Goal: Transaction & Acquisition: Download file/media

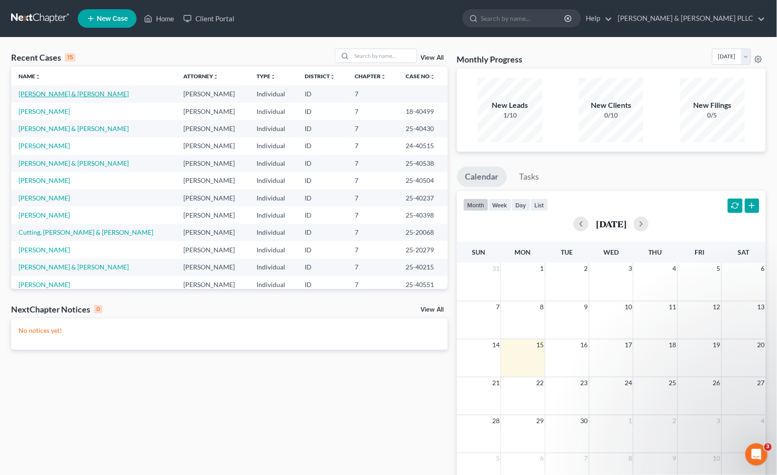
click at [88, 96] on link "[PERSON_NAME] & [PERSON_NAME]" at bounding box center [74, 94] width 110 height 8
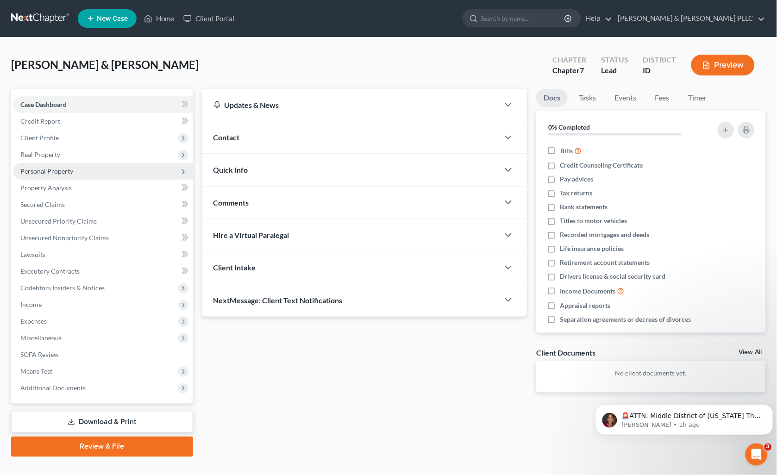
click at [59, 170] on span "Personal Property" at bounding box center [46, 171] width 53 height 8
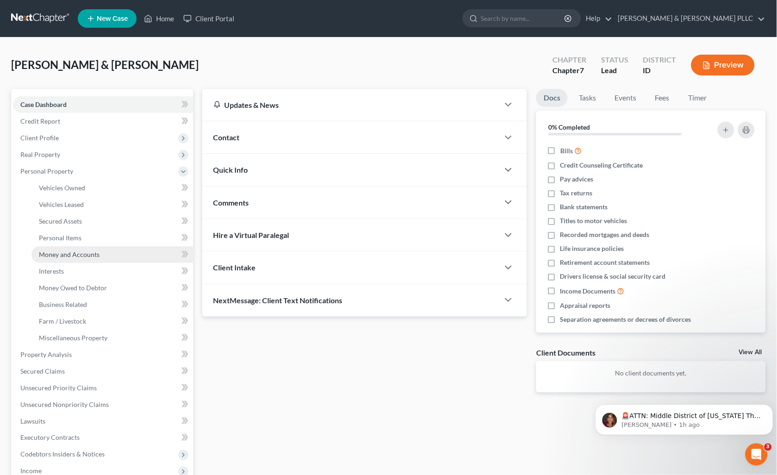
click at [74, 256] on span "Money and Accounts" at bounding box center [69, 255] width 61 height 8
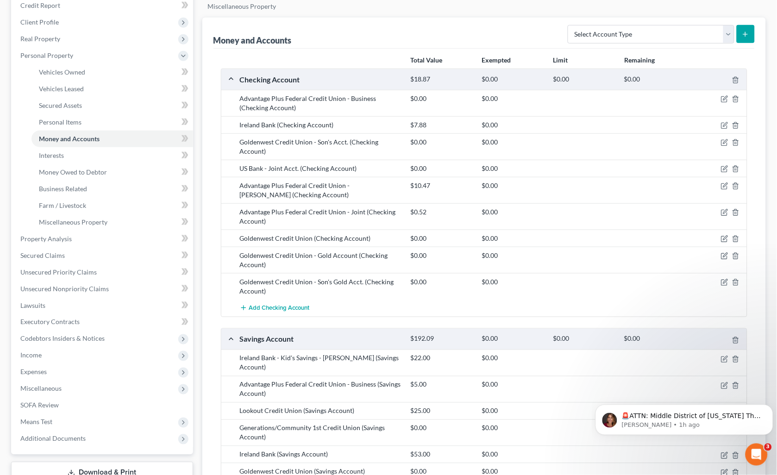
scroll to position [103, 0]
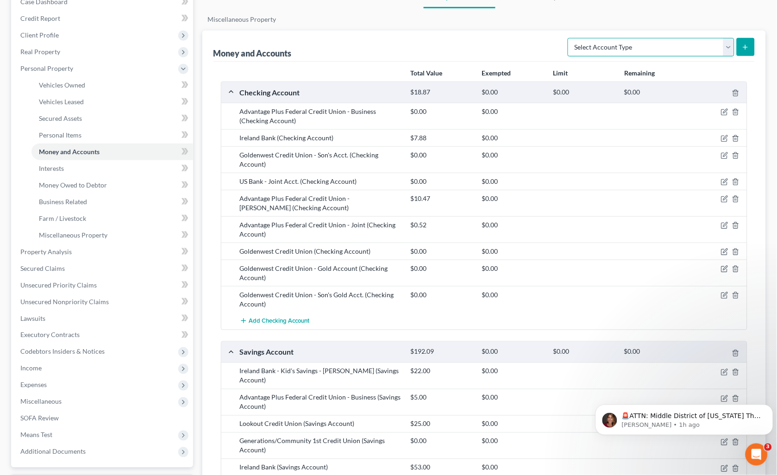
click at [730, 54] on select "Select Account Type Brokerage Cash on Hand Certificates of Deposit Checking Acc…" at bounding box center [651, 47] width 167 height 19
click at [280, 323] on span "Add Checking Account" at bounding box center [279, 321] width 61 height 7
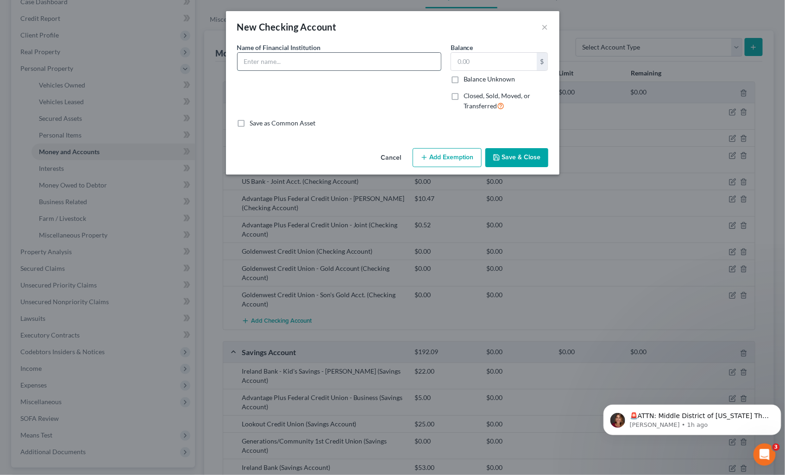
click at [401, 63] on input "text" at bounding box center [339, 62] width 203 height 18
type input "Cash App"
click at [464, 80] on label "Balance Unknown" at bounding box center [490, 79] width 52 height 9
click at [467, 80] on input "Balance Unknown" at bounding box center [470, 78] width 6 height 6
checkbox input "true"
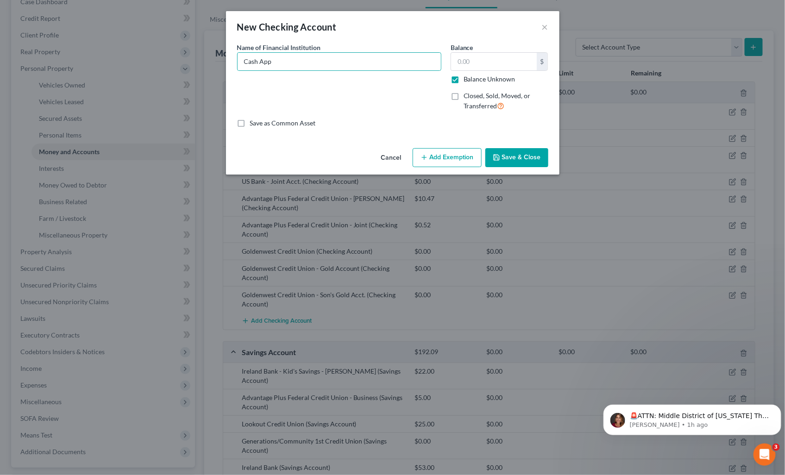
type input "0.00"
click at [513, 154] on button "Save & Close" at bounding box center [516, 157] width 63 height 19
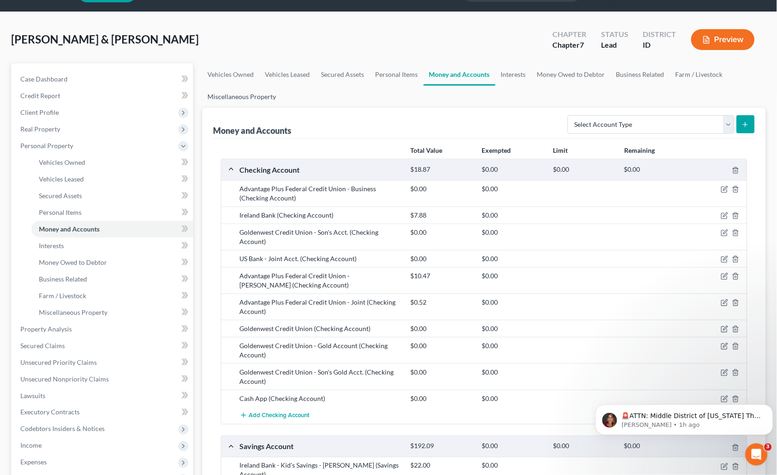
scroll to position [21, 0]
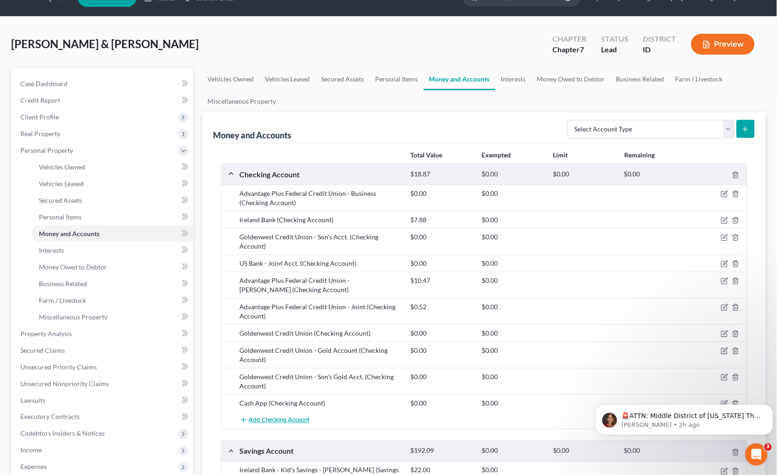
click at [288, 423] on span "Add Checking Account" at bounding box center [279, 420] width 61 height 7
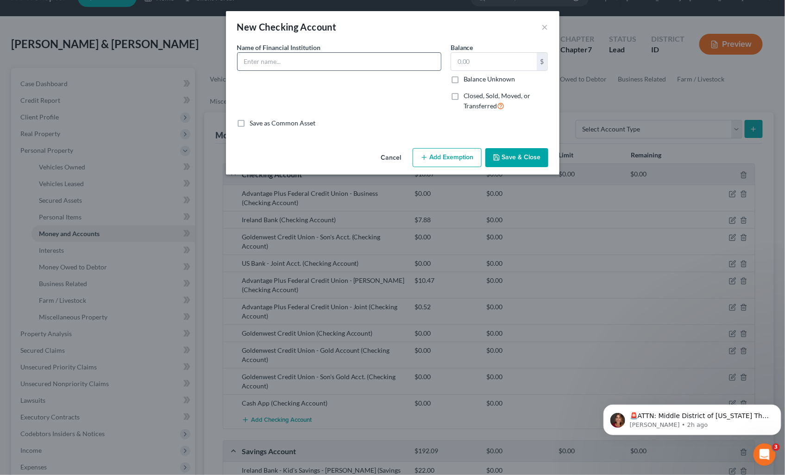
click at [364, 63] on input "text" at bounding box center [339, 62] width 203 height 18
type input "Venmo"
click at [464, 82] on label "Balance Unknown" at bounding box center [490, 79] width 52 height 9
click at [467, 81] on input "Balance Unknown" at bounding box center [470, 78] width 6 height 6
checkbox input "true"
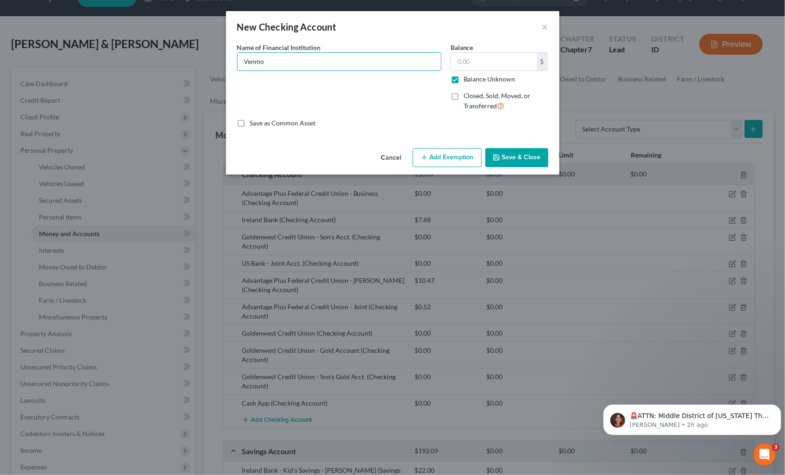
type input "0.00"
click at [531, 155] on button "Save & Close" at bounding box center [516, 157] width 63 height 19
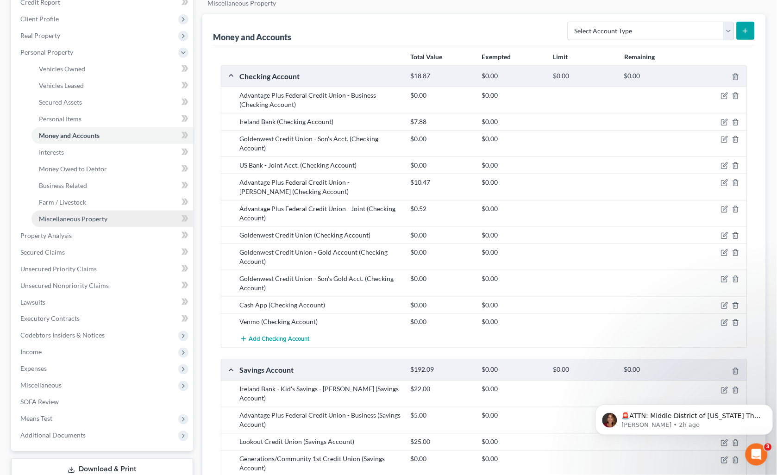
scroll to position [175, 0]
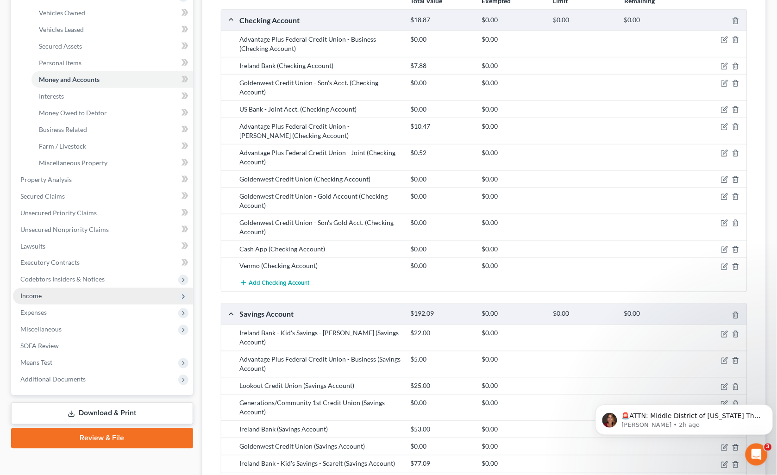
click at [38, 301] on span "Income" at bounding box center [103, 296] width 180 height 17
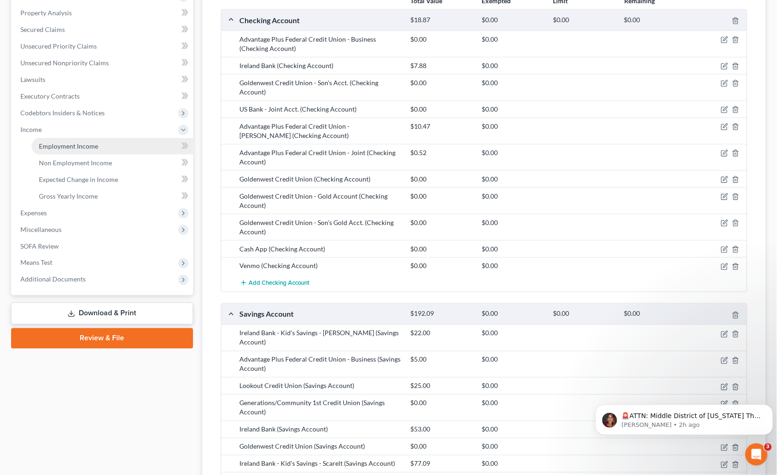
click at [71, 145] on span "Employment Income" at bounding box center [68, 146] width 59 height 8
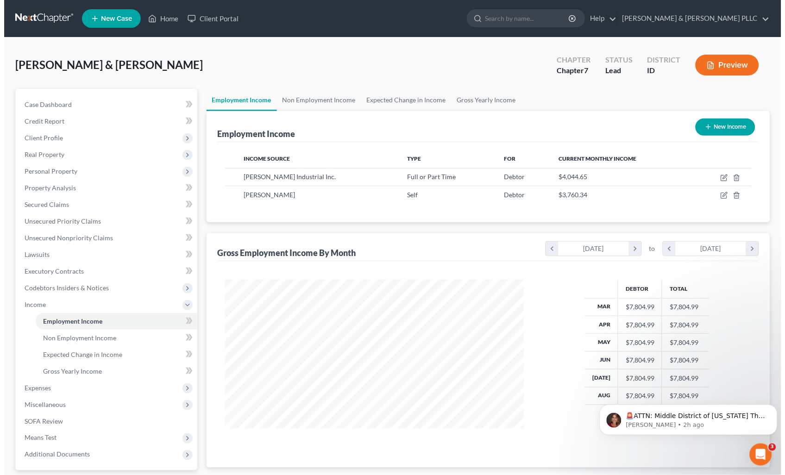
scroll to position [166, 318]
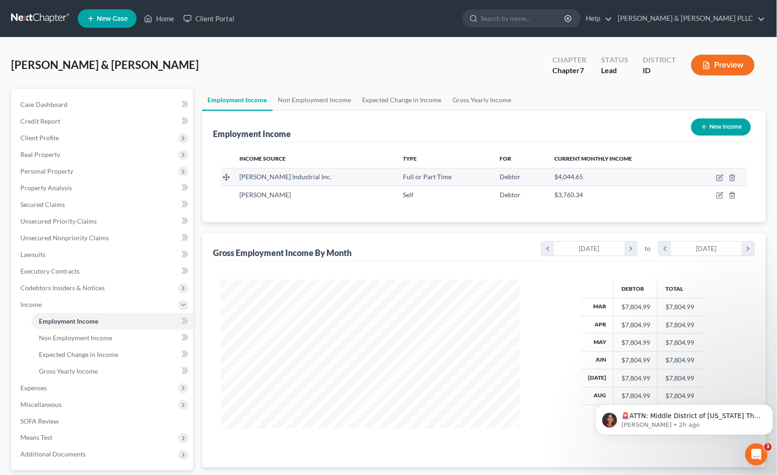
click at [720, 172] on td at bounding box center [718, 177] width 59 height 18
click at [721, 176] on icon "button" at bounding box center [721, 177] width 4 height 4
select select "0"
select select "13"
select select "3"
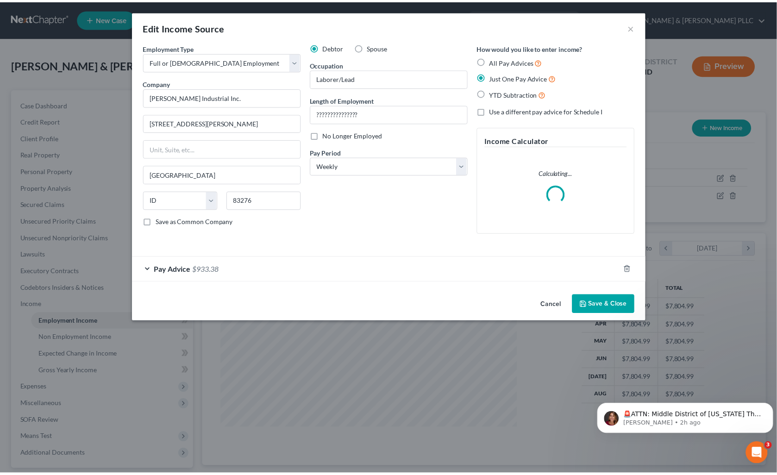
scroll to position [166, 321]
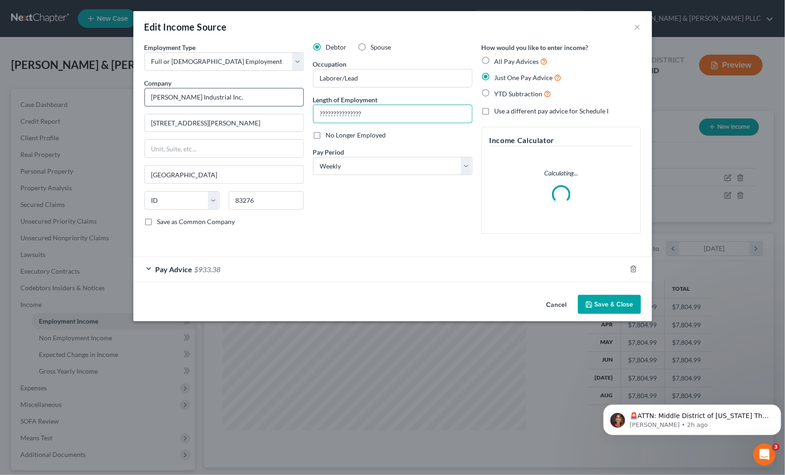
drag, startPoint x: 384, startPoint y: 107, endPoint x: 168, endPoint y: 105, distance: 216.3
click at [173, 105] on div "Employment Type * Select Full or [DEMOGRAPHIC_DATA] Employment Self Employment …" at bounding box center [393, 146] width 506 height 207
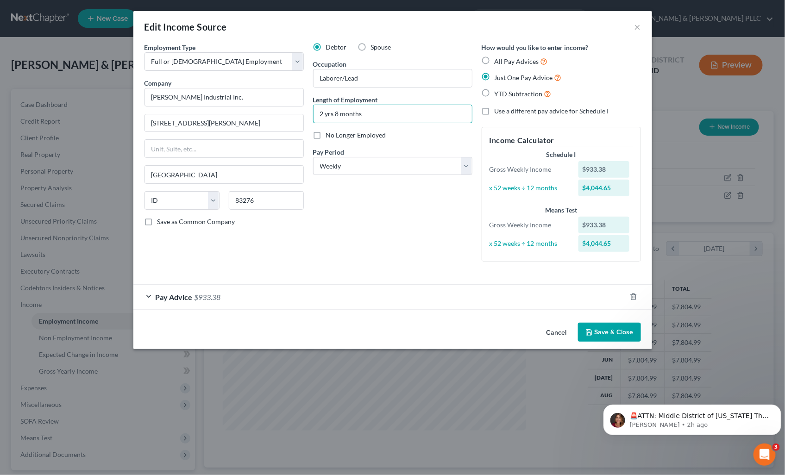
type input "2 yrs 8 months"
click at [614, 338] on button "Save & Close" at bounding box center [609, 332] width 63 height 19
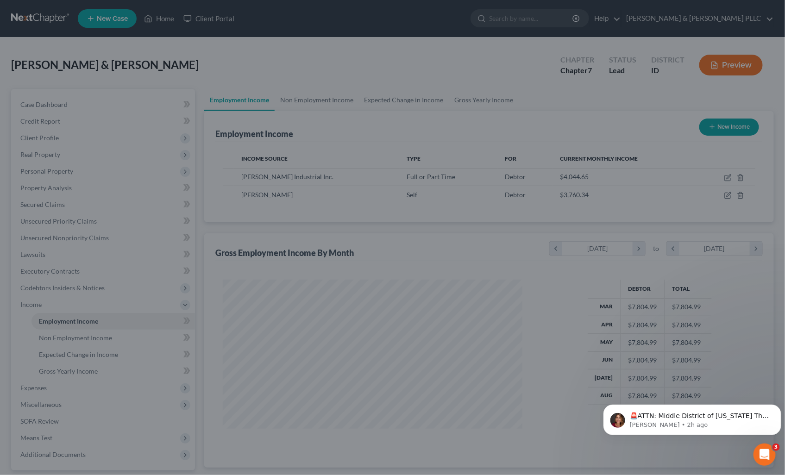
scroll to position [463067, 462915]
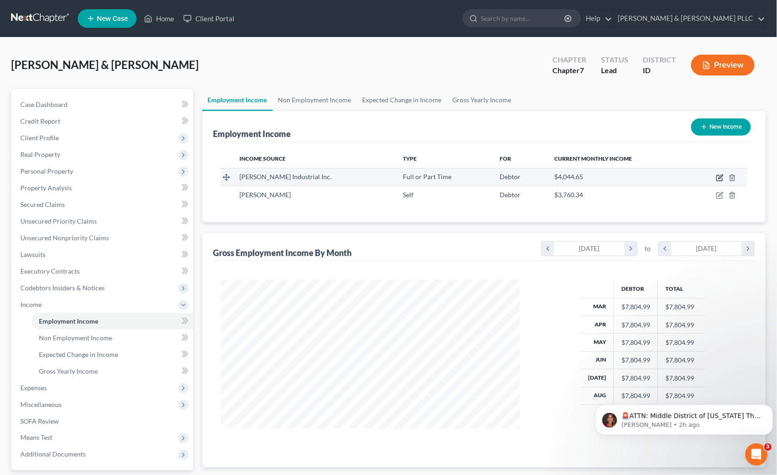
click at [718, 174] on icon "button" at bounding box center [720, 177] width 7 height 7
select select "0"
select select "13"
select select "3"
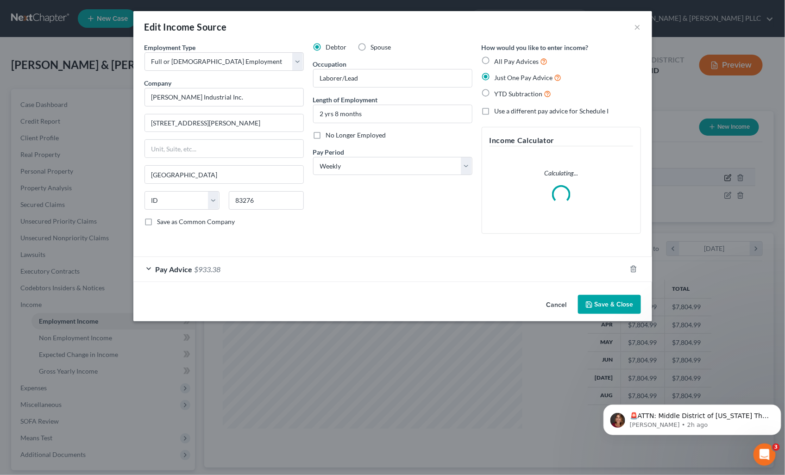
scroll to position [166, 321]
click at [220, 272] on span "$933.38" at bounding box center [208, 269] width 26 height 9
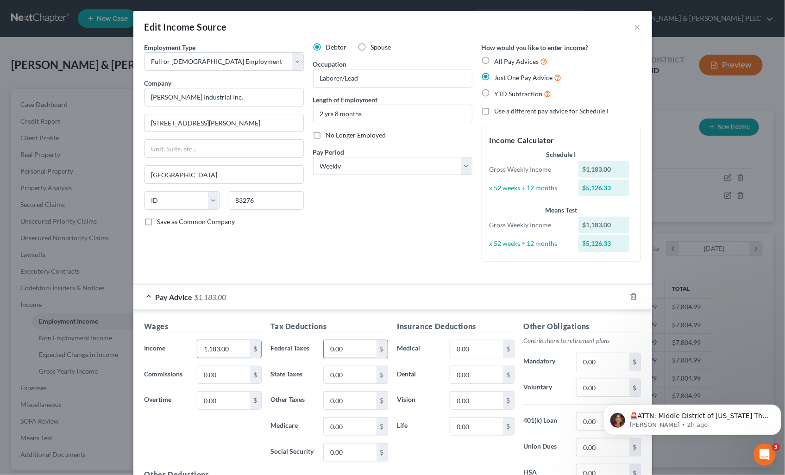
type input "1,183.00"
click at [348, 354] on input "0.00" at bounding box center [350, 349] width 52 height 18
type input "102.76"
click at [350, 452] on input "0.00" at bounding box center [350, 453] width 52 height 18
type input "73.34"
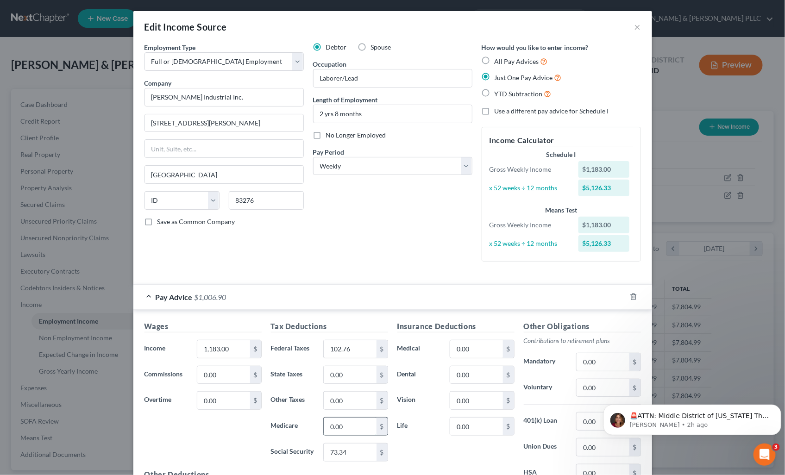
click at [354, 422] on input "0.00" at bounding box center [350, 427] width 52 height 18
type input "17.16"
click at [351, 379] on input "0.00" at bounding box center [350, 375] width 52 height 18
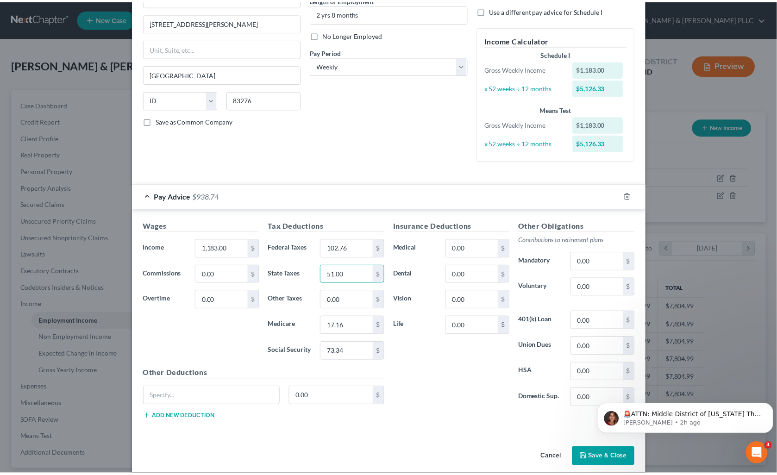
scroll to position [112, 0]
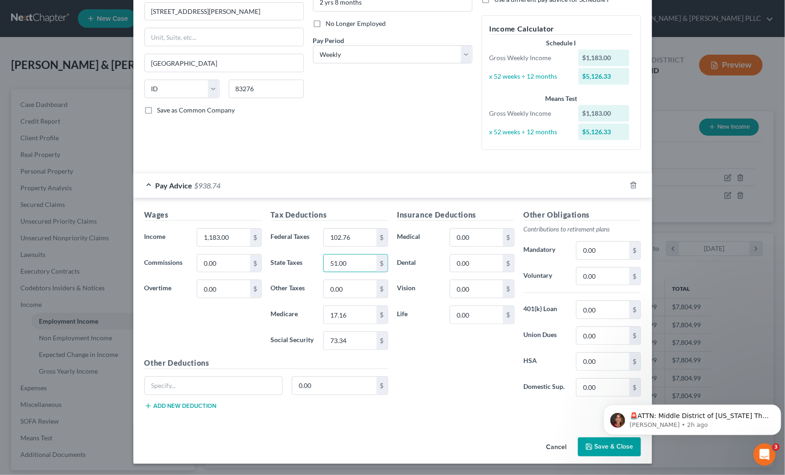
type input "51.00"
click at [588, 451] on icon "button" at bounding box center [589, 446] width 7 height 7
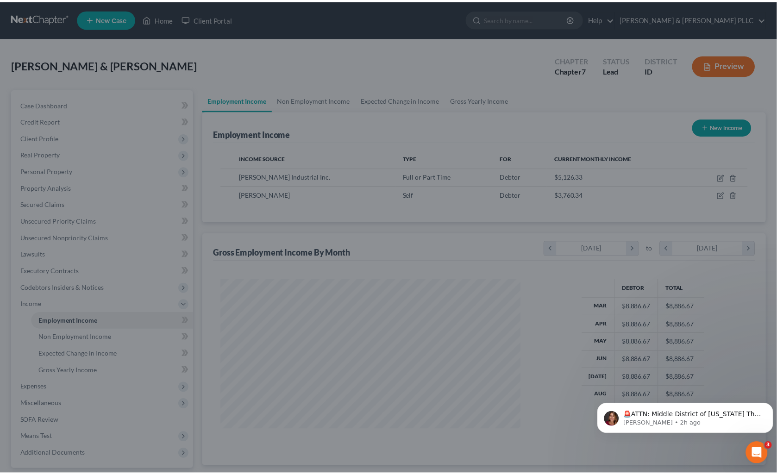
scroll to position [463067, 462915]
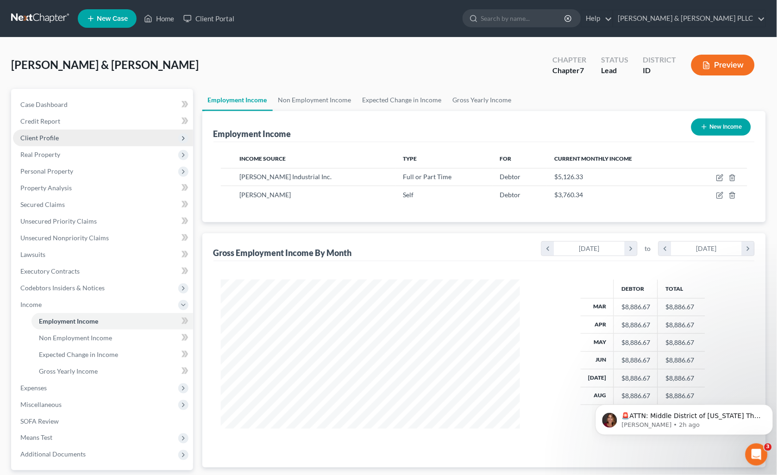
click at [49, 140] on span "Client Profile" at bounding box center [39, 138] width 38 height 8
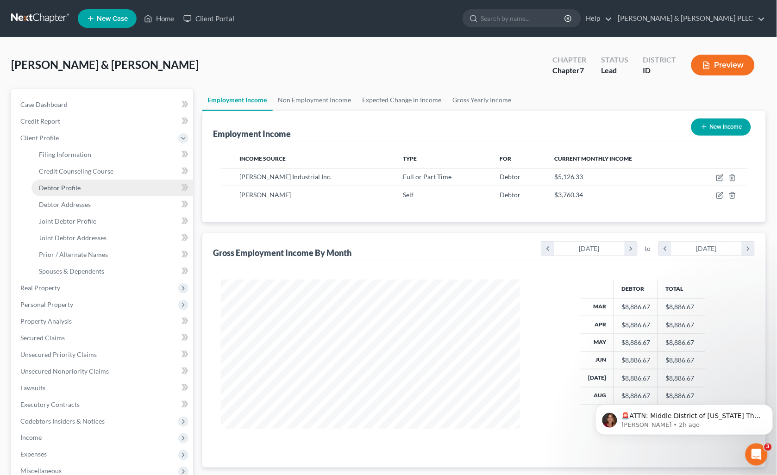
click at [77, 192] on link "Debtor Profile" at bounding box center [112, 188] width 162 height 17
select select "1"
select select "6"
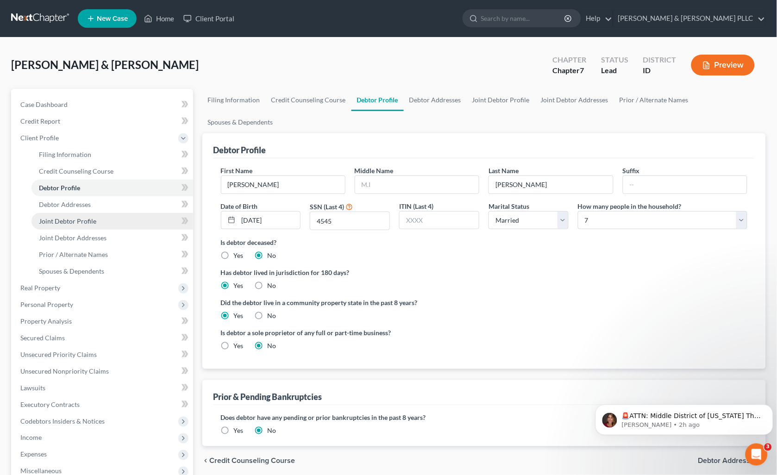
click at [89, 220] on span "Joint Debtor Profile" at bounding box center [67, 221] width 57 height 8
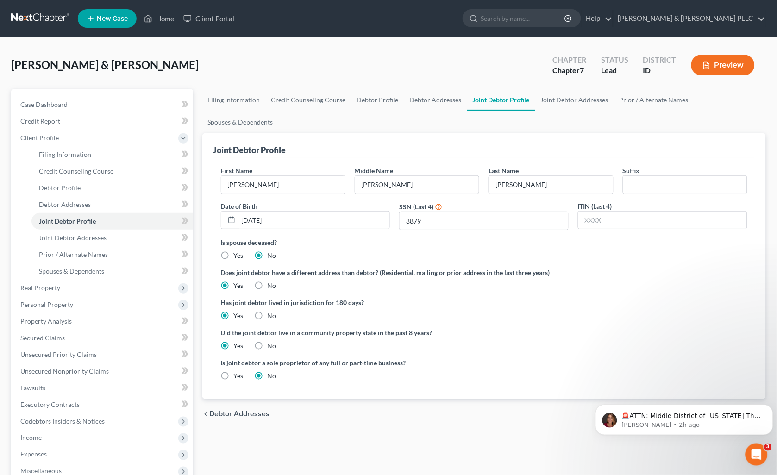
click at [234, 372] on label "Yes" at bounding box center [239, 376] width 10 height 9
click at [238, 372] on input "Yes" at bounding box center [241, 375] width 6 height 6
radio input "true"
radio input "false"
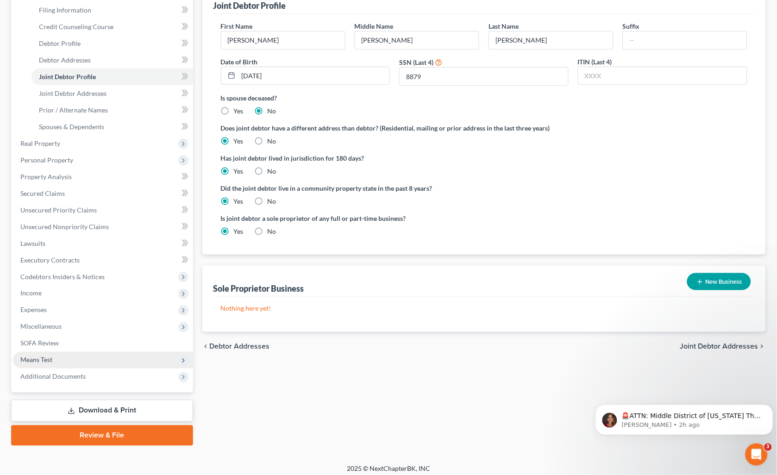
scroll to position [149, 0]
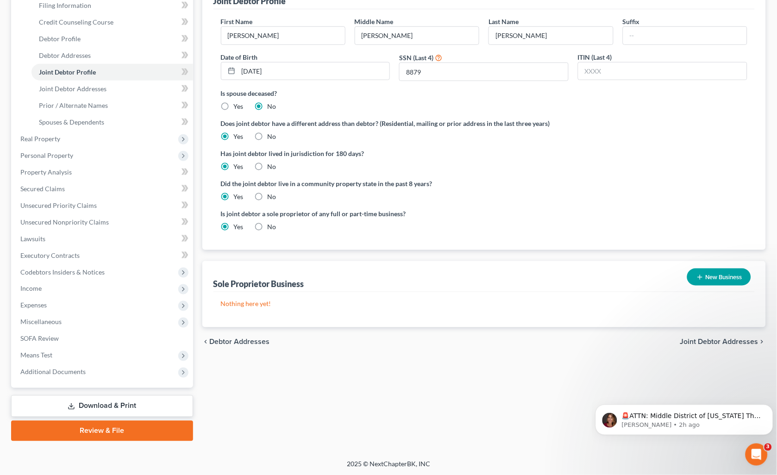
click at [154, 407] on link "Download & Print" at bounding box center [102, 407] width 182 height 22
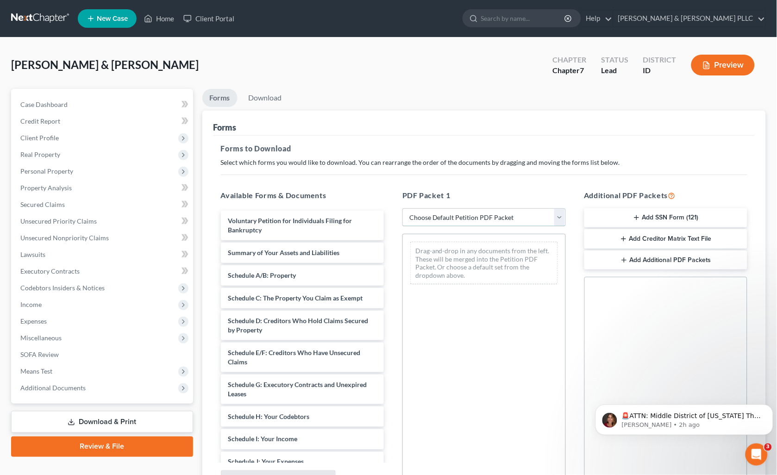
drag, startPoint x: 563, startPoint y: 222, endPoint x: 537, endPoint y: 234, distance: 28.4
click at [563, 221] on select "Choose Default Petition PDF Packet Complete Bankruptcy Petition (all forms and …" at bounding box center [485, 217] width 164 height 19
select select "0"
click at [406, 208] on select "Choose Default Petition PDF Packet Complete Bankruptcy Petition (all forms and …" at bounding box center [485, 217] width 164 height 19
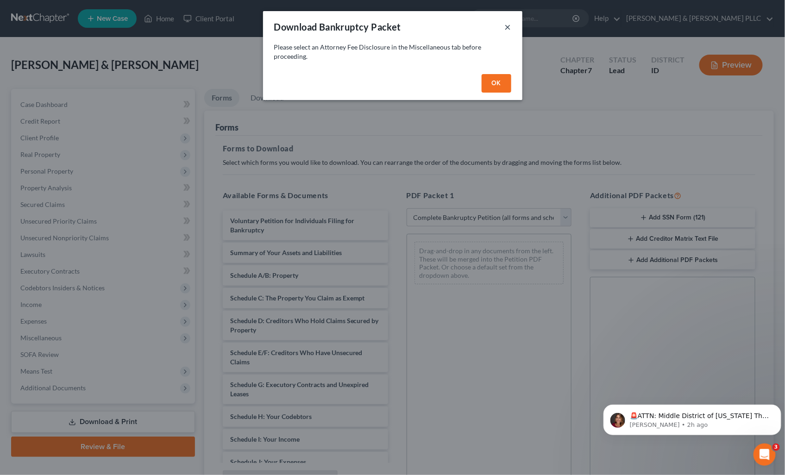
click at [507, 25] on button "×" at bounding box center [508, 26] width 6 height 11
select select
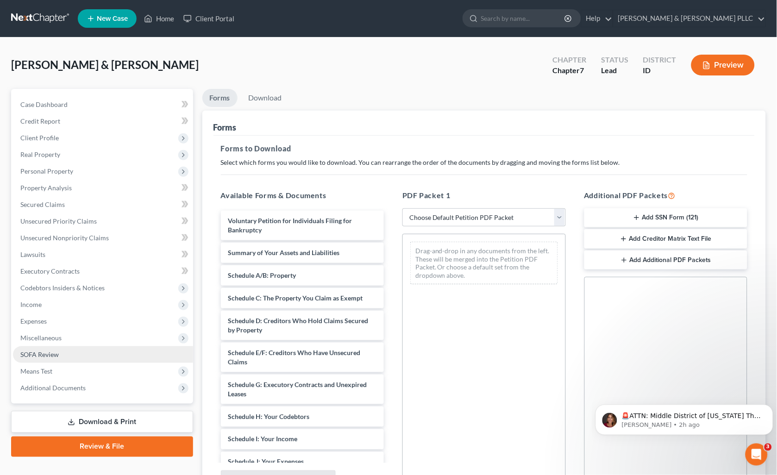
drag, startPoint x: 54, startPoint y: 356, endPoint x: 76, endPoint y: 350, distance: 22.5
click at [54, 356] on span "SOFA Review" at bounding box center [39, 355] width 38 height 8
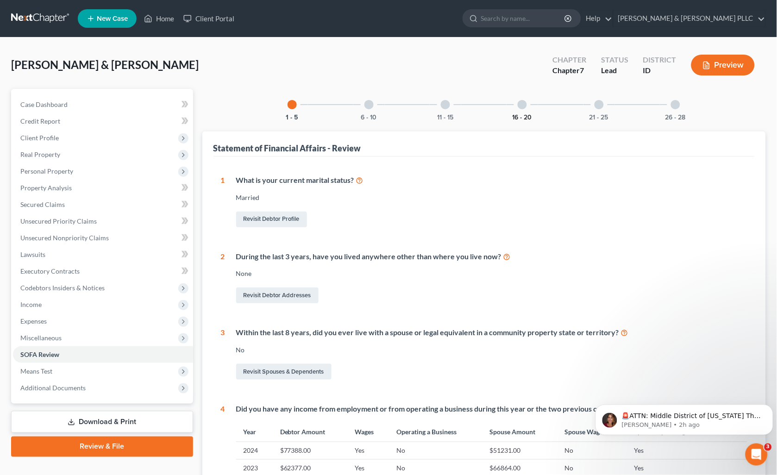
click at [519, 116] on button "16 - 20" at bounding box center [522, 117] width 19 height 6
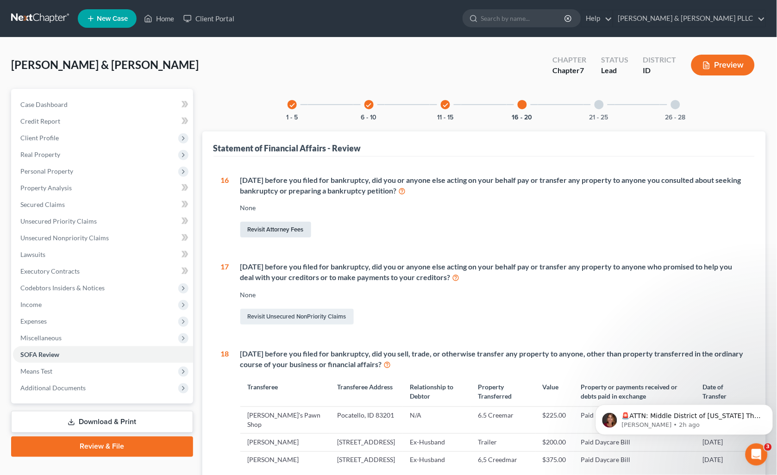
drag, startPoint x: 267, startPoint y: 228, endPoint x: 283, endPoint y: 228, distance: 16.7
click at [268, 228] on link "Revisit Attorney Fees" at bounding box center [275, 230] width 71 height 16
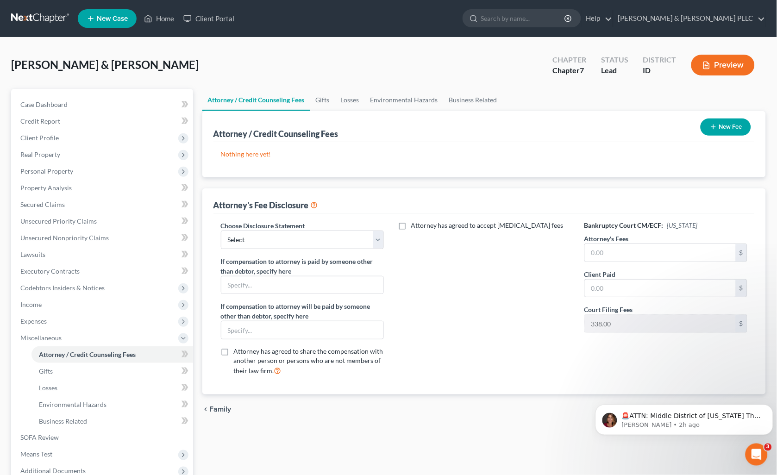
click at [720, 126] on button "New Fee" at bounding box center [726, 127] width 50 height 17
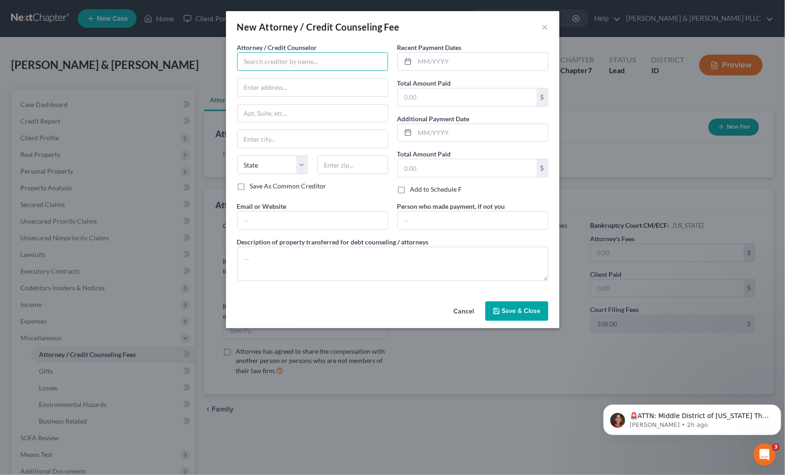
click at [297, 61] on input "text" at bounding box center [312, 61] width 151 height 19
type input "[PERSON_NAME]"
type input "1906 [PERSON_NAME] Dr."
type input "[US_STATE][GEOGRAPHIC_DATA]"
select select "13"
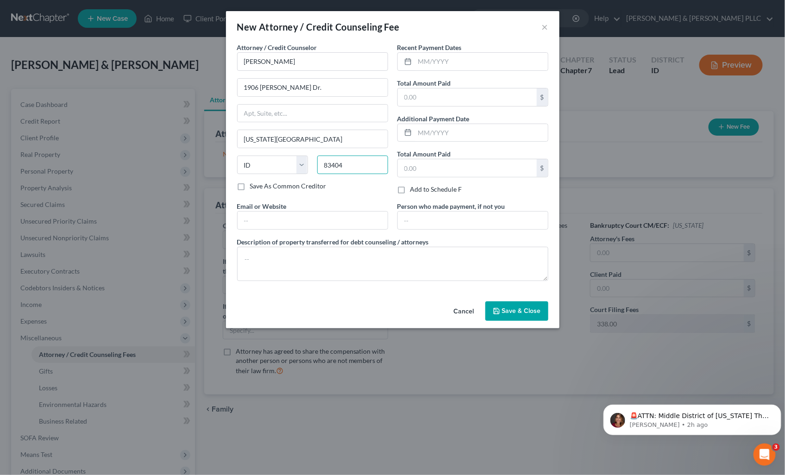
type input "83404"
drag, startPoint x: 530, startPoint y: 317, endPoint x: 529, endPoint y: 312, distance: 5.3
click at [530, 317] on button "Save & Close" at bounding box center [516, 311] width 63 height 19
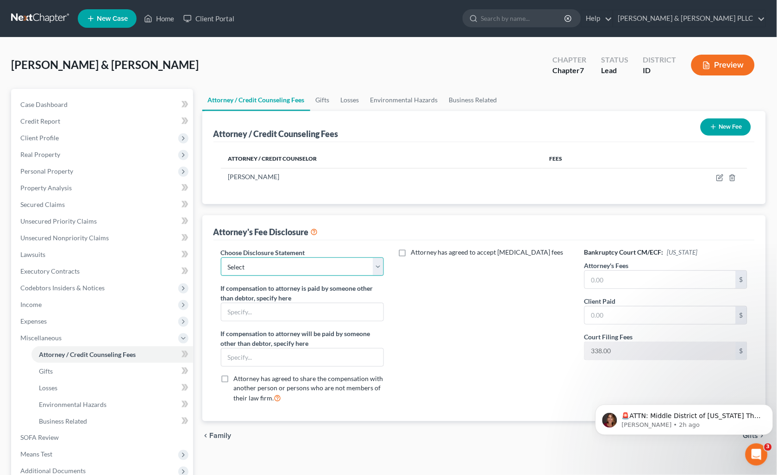
click at [377, 271] on select "Select None" at bounding box center [303, 267] width 164 height 19
select select "0"
click at [221, 258] on select "Select None" at bounding box center [303, 267] width 164 height 19
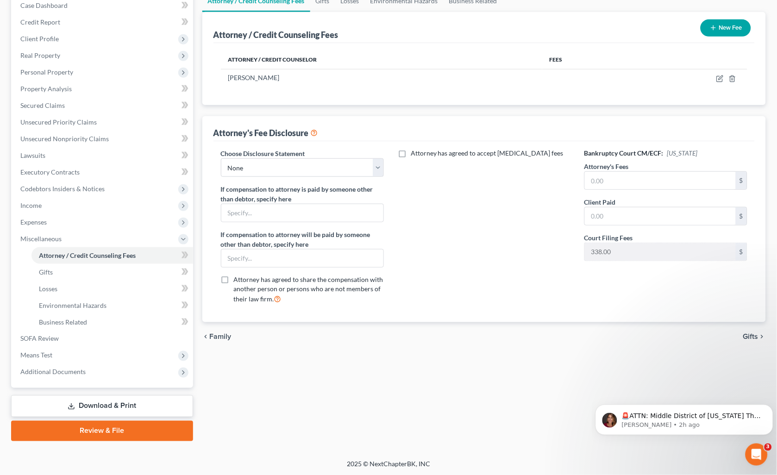
click at [86, 404] on link "Download & Print" at bounding box center [102, 407] width 182 height 22
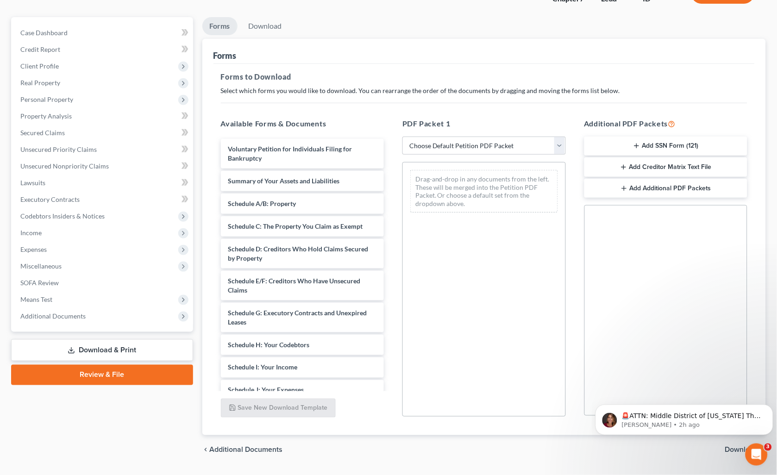
scroll to position [96, 0]
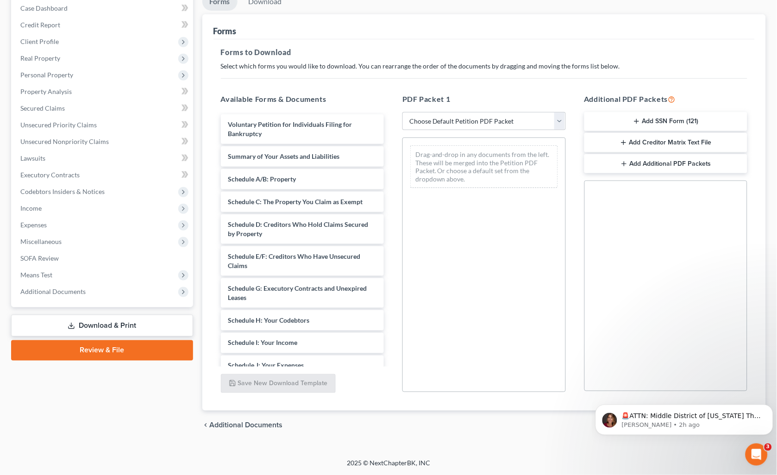
drag, startPoint x: 736, startPoint y: 28, endPoint x: 737, endPoint y: 62, distance: 33.4
click at [736, 40] on div "Forms Forms to Download Select which forms you would like to download. You can …" at bounding box center [484, 212] width 564 height 397
click at [766, 406] on button "Dismiss notification" at bounding box center [770, 407] width 12 height 12
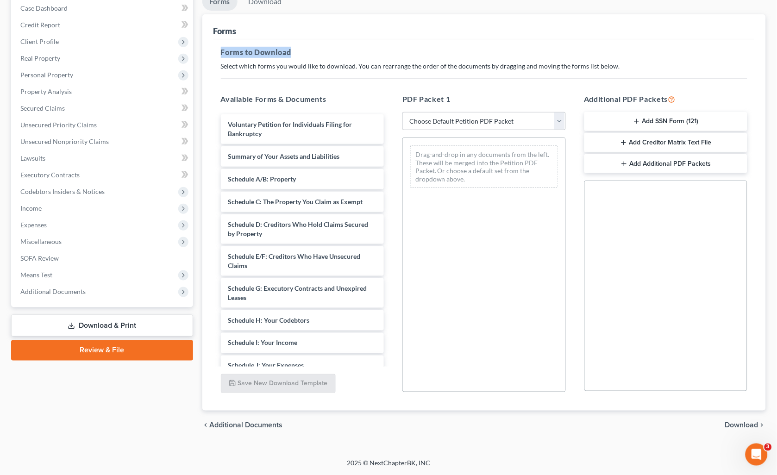
click at [748, 428] on span "Download" at bounding box center [741, 425] width 33 height 7
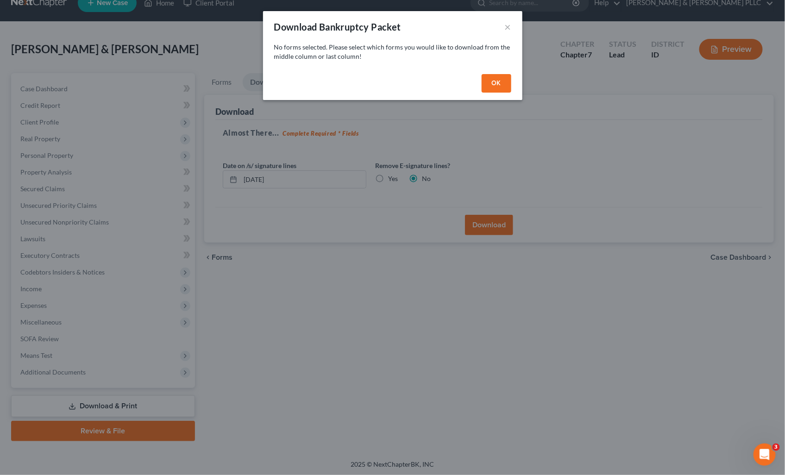
drag, startPoint x: 497, startPoint y: 81, endPoint x: 340, endPoint y: 133, distance: 165.5
click at [496, 82] on button "OK" at bounding box center [497, 83] width 30 height 19
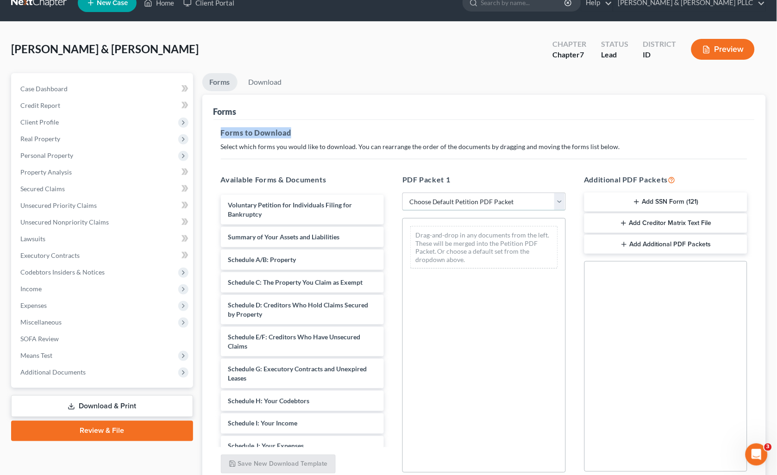
drag, startPoint x: 560, startPoint y: 197, endPoint x: 547, endPoint y: 209, distance: 17.7
click at [559, 199] on select "Choose Default Petition PDF Packet Complete Bankruptcy Petition (all forms and …" at bounding box center [485, 202] width 164 height 19
select select "0"
click at [403, 193] on select "Choose Default Petition PDF Packet Complete Bankruptcy Petition (all forms and …" at bounding box center [485, 202] width 164 height 19
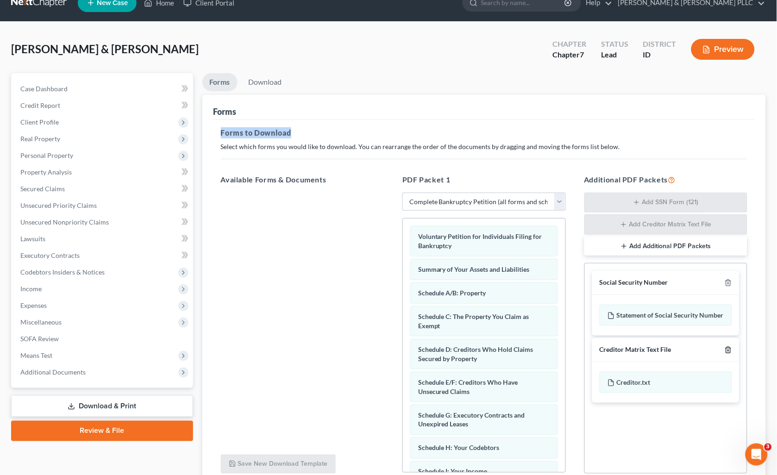
drag, startPoint x: 726, startPoint y: 352, endPoint x: 731, endPoint y: 355, distance: 5.4
click at [727, 352] on icon "button" at bounding box center [728, 349] width 7 height 7
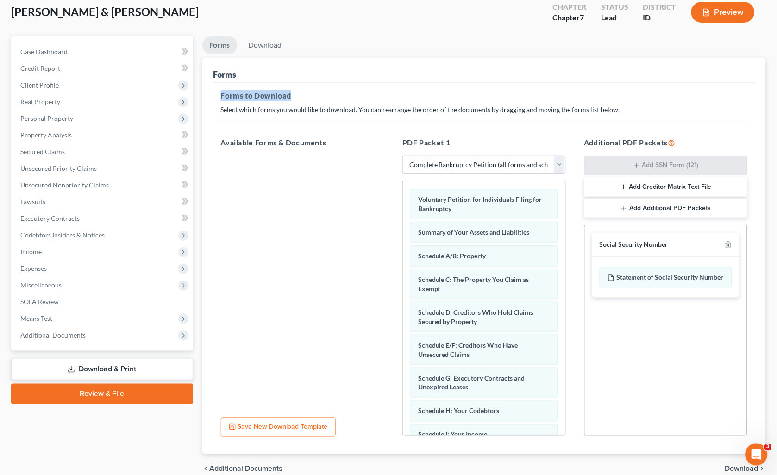
scroll to position [96, 0]
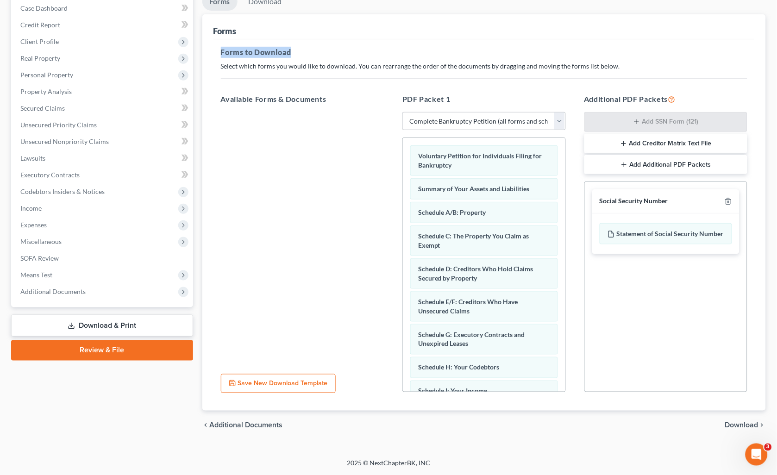
click at [754, 422] on span "Download" at bounding box center [741, 425] width 33 height 7
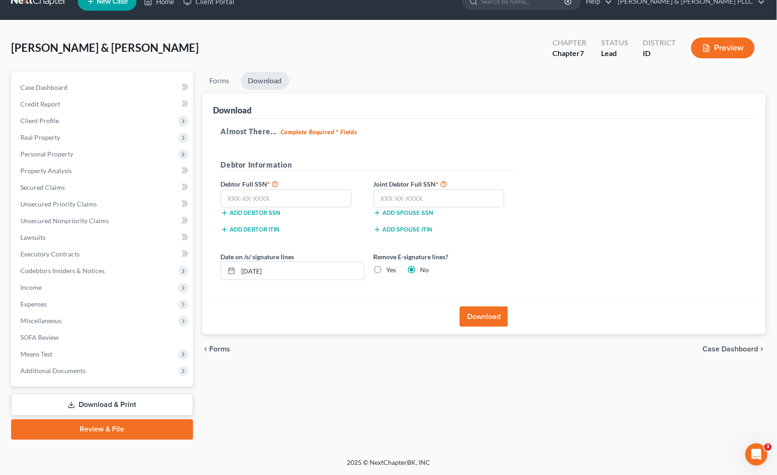
scroll to position [16, 0]
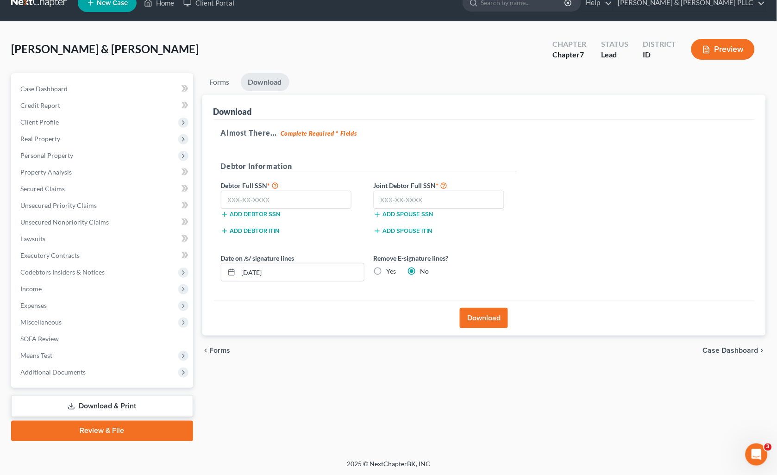
click at [242, 190] on label "Debtor Full SSN *" at bounding box center [292, 185] width 153 height 11
click at [242, 198] on input "text" at bounding box center [286, 200] width 131 height 19
type input "631-32-4545"
click at [391, 202] on input "text" at bounding box center [439, 200] width 131 height 19
type input "528-43-8879"
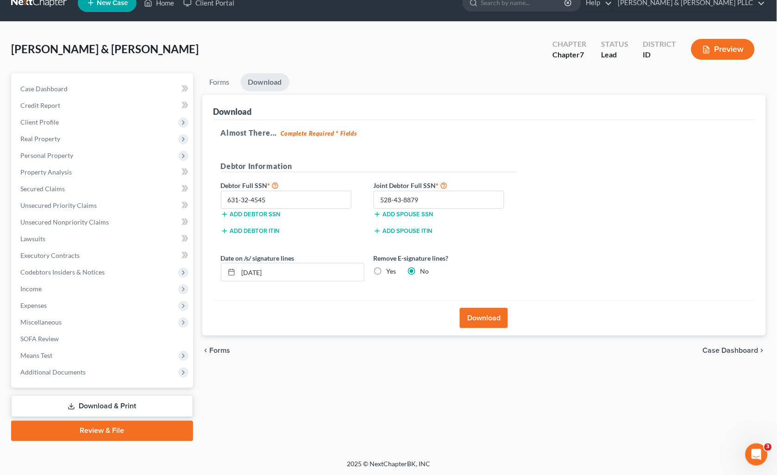
click at [387, 271] on label "Yes" at bounding box center [392, 271] width 10 height 9
click at [391, 271] on input "Yes" at bounding box center [394, 270] width 6 height 6
radio input "true"
radio input "false"
click at [484, 309] on button "Download" at bounding box center [484, 318] width 48 height 20
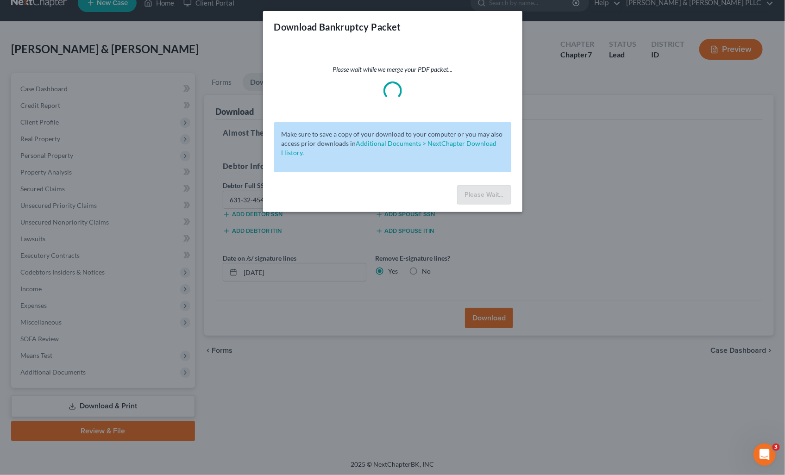
drag, startPoint x: 750, startPoint y: 168, endPoint x: 637, endPoint y: 187, distance: 114.6
click at [749, 168] on div "Download Bankruptcy Packet Please wait while we merge your PDF packet... Make s…" at bounding box center [392, 237] width 785 height 475
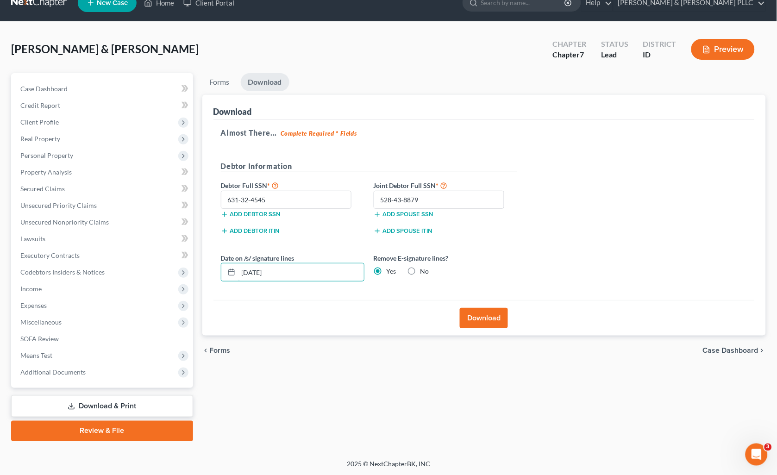
drag, startPoint x: 304, startPoint y: 277, endPoint x: -1, endPoint y: 297, distance: 305.9
click at [0, 297] on html "Home New Case Client Portal [PERSON_NAME] & [PERSON_NAME] PLLC [PERSON_NAME][EM…" at bounding box center [388, 230] width 777 height 492
click at [478, 313] on button "Download" at bounding box center [484, 318] width 48 height 20
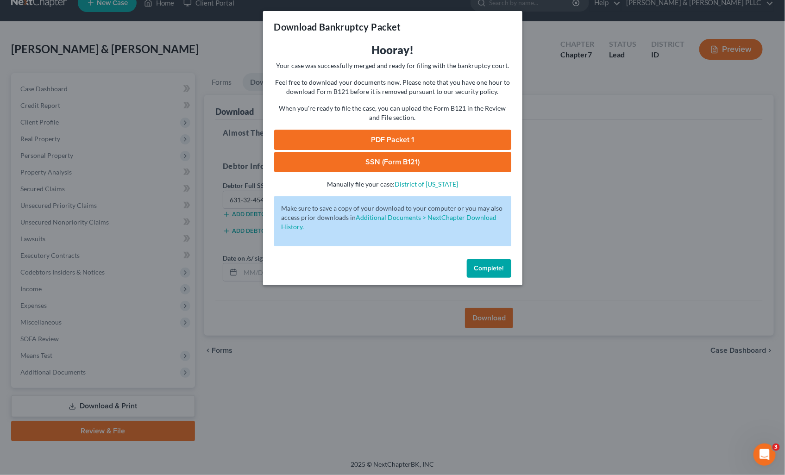
click at [480, 266] on span "Complete!" at bounding box center [489, 269] width 30 height 8
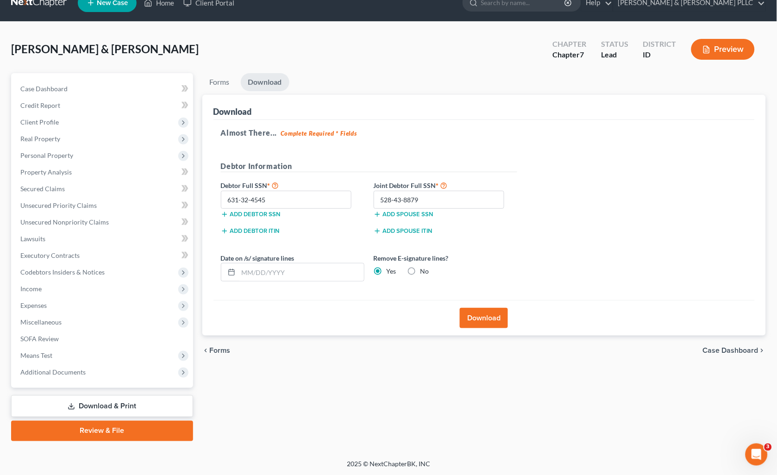
click at [145, 397] on link "Download & Print" at bounding box center [102, 407] width 182 height 22
click at [140, 402] on link "Download & Print" at bounding box center [102, 407] width 182 height 22
click at [488, 324] on button "Download" at bounding box center [484, 318] width 48 height 20
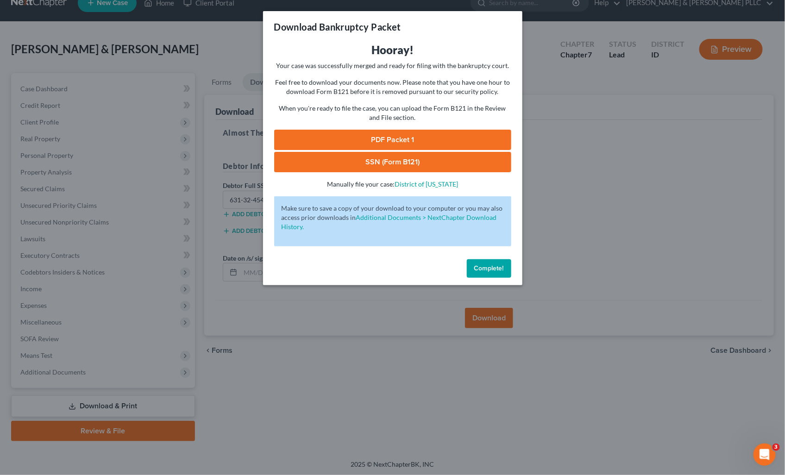
click at [448, 137] on link "PDF Packet 1" at bounding box center [392, 140] width 237 height 20
click at [415, 165] on link "SSN (Form B121)" at bounding box center [392, 162] width 237 height 20
click at [487, 268] on span "Complete!" at bounding box center [489, 269] width 30 height 8
